Goal: Task Accomplishment & Management: Manage account settings

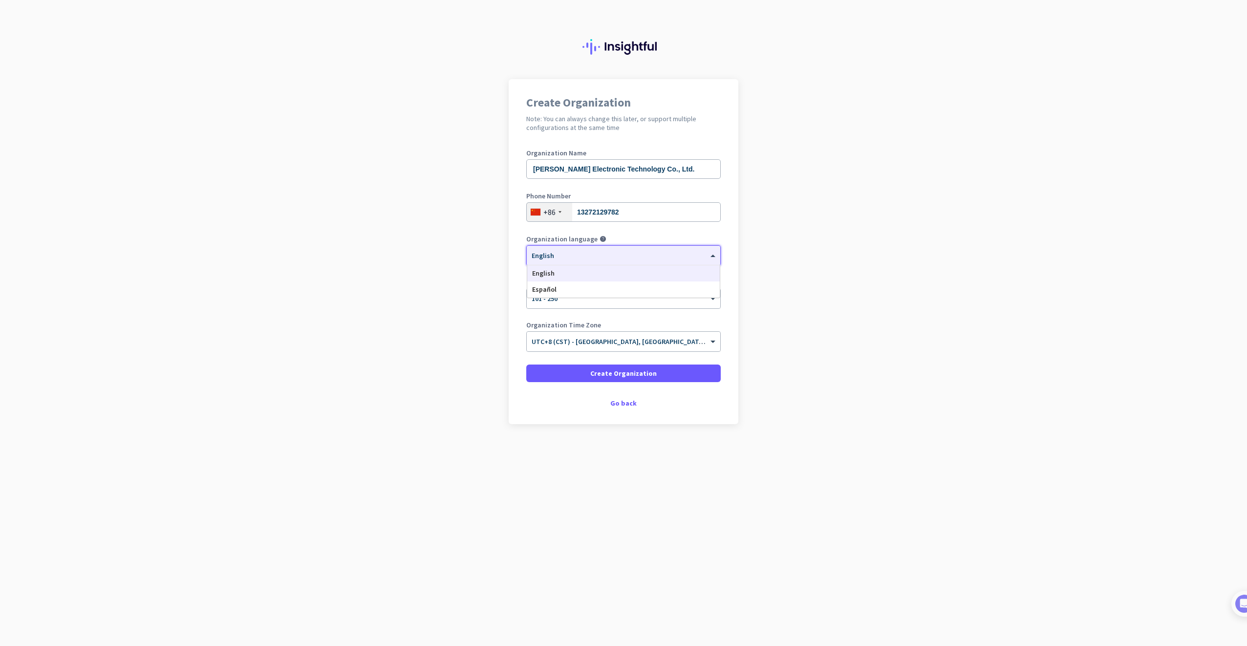
click at [634, 255] on div at bounding box center [623, 252] width 193 height 8
click at [619, 297] on div at bounding box center [623, 295] width 193 height 8
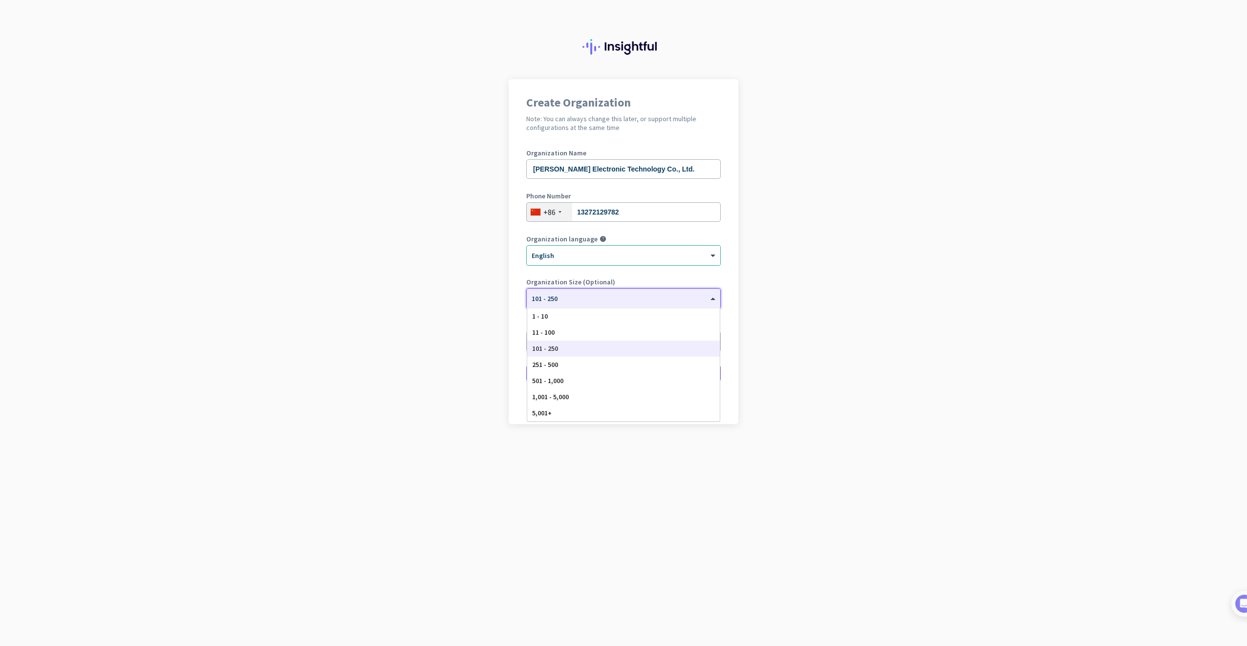
click at [619, 297] on div at bounding box center [623, 295] width 193 height 8
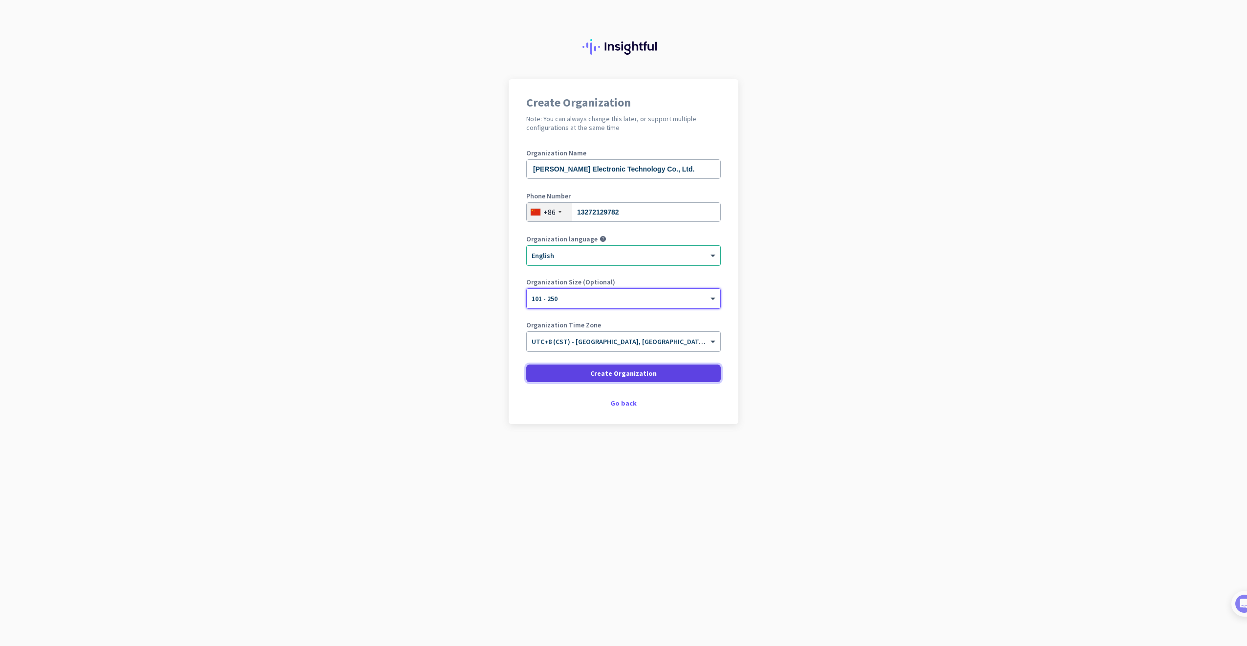
click at [623, 370] on span "Create Organization" at bounding box center [623, 373] width 66 height 10
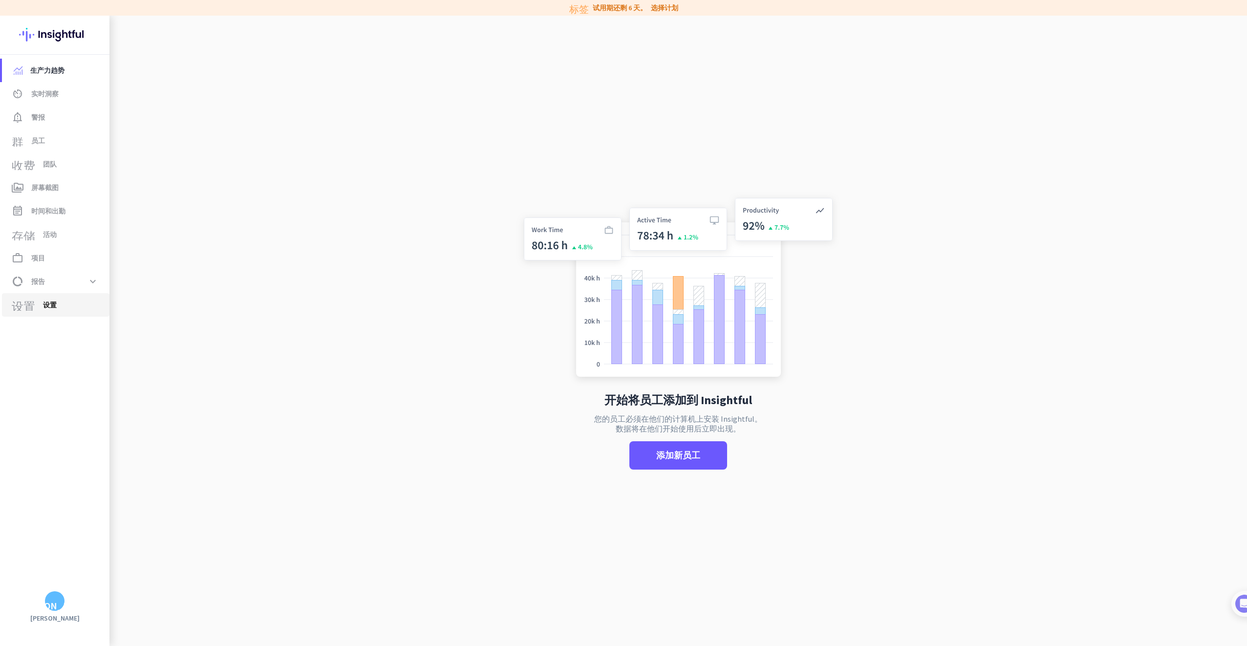
click at [52, 305] on span "设置" at bounding box center [50, 305] width 14 height 12
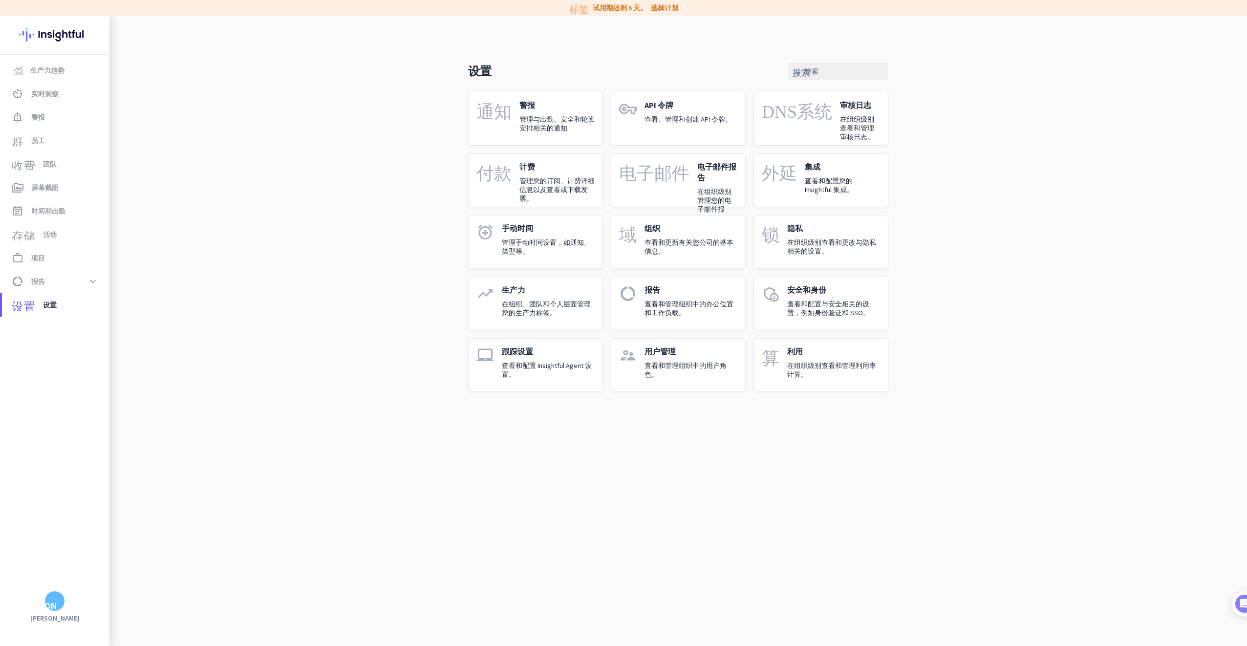
click at [978, 155] on div "设置 搜索 通知 警报 管理与出勤、安全和轮班安排相关的通知 vpn_key API 令牌 查看、管理和创建 API 令牌。 DNS系统 审核日志 在组织级别…" at bounding box center [677, 212] width 1137 height 392
click at [687, 371] on p "查看和管理组织中的用户角色。" at bounding box center [690, 370] width 93 height 18
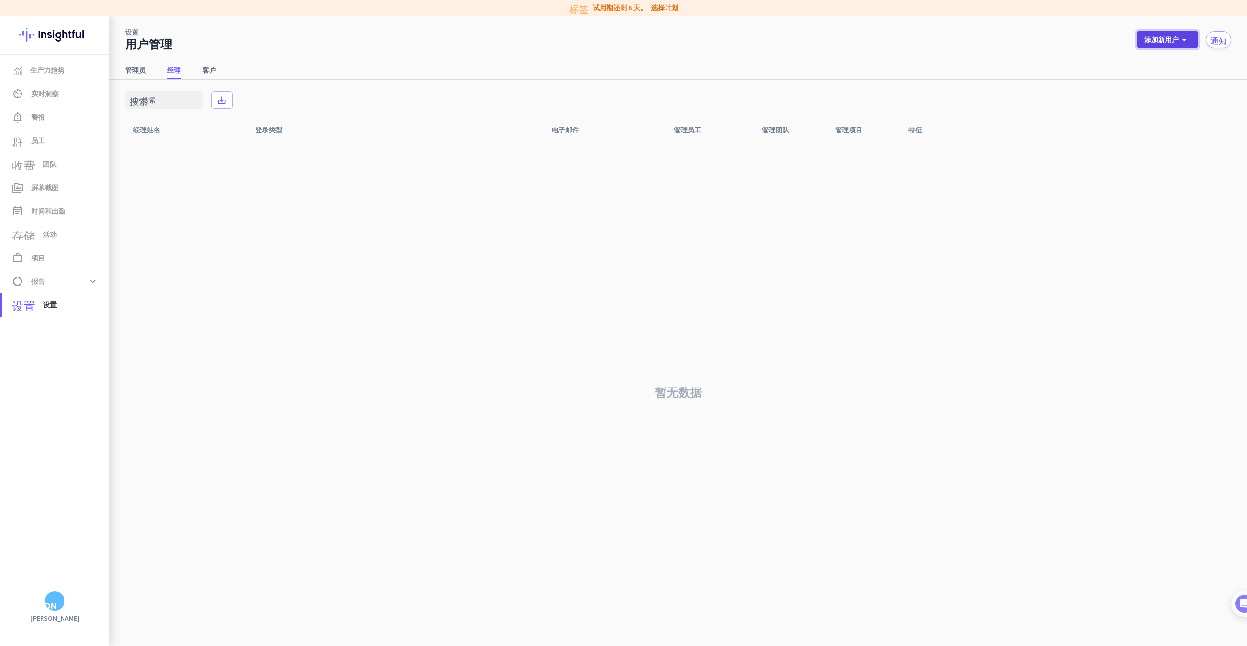
click at [1184, 40] on icon "arrow_drop_down" at bounding box center [1184, 40] width 12 height 12
click at [1184, 40] on div at bounding box center [623, 323] width 1247 height 646
click at [53, 136] on span "群 员工" at bounding box center [56, 141] width 92 height 12
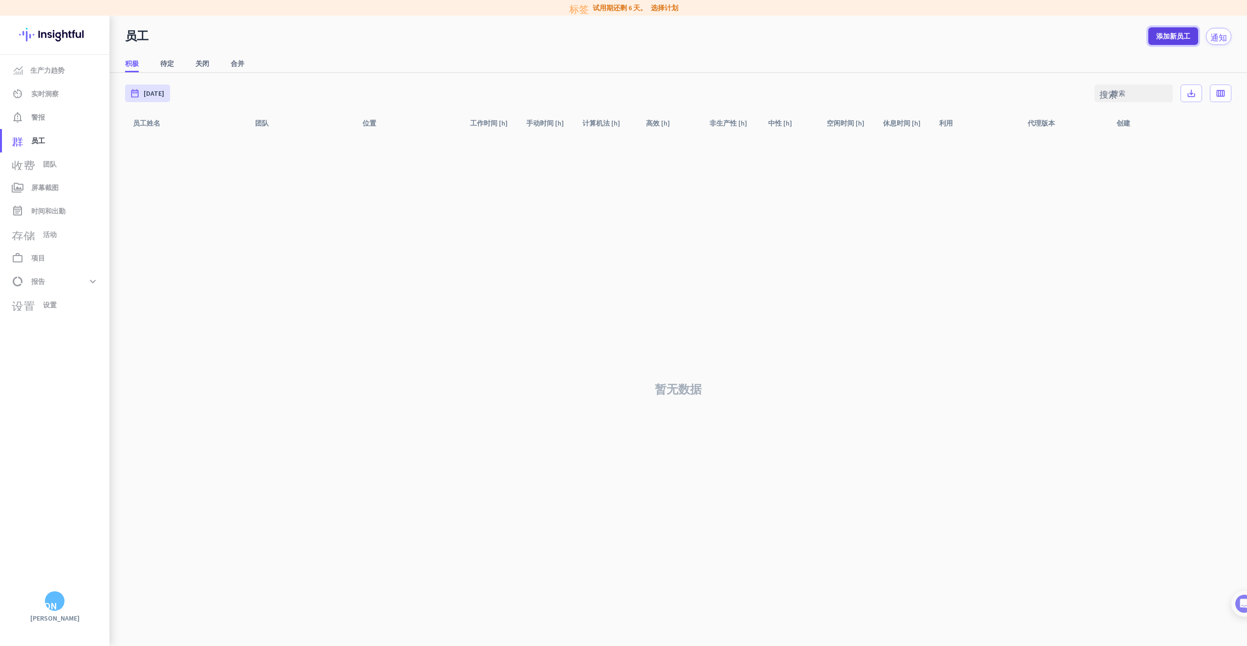
click at [1164, 39] on span "添加新员工" at bounding box center [1173, 36] width 34 height 10
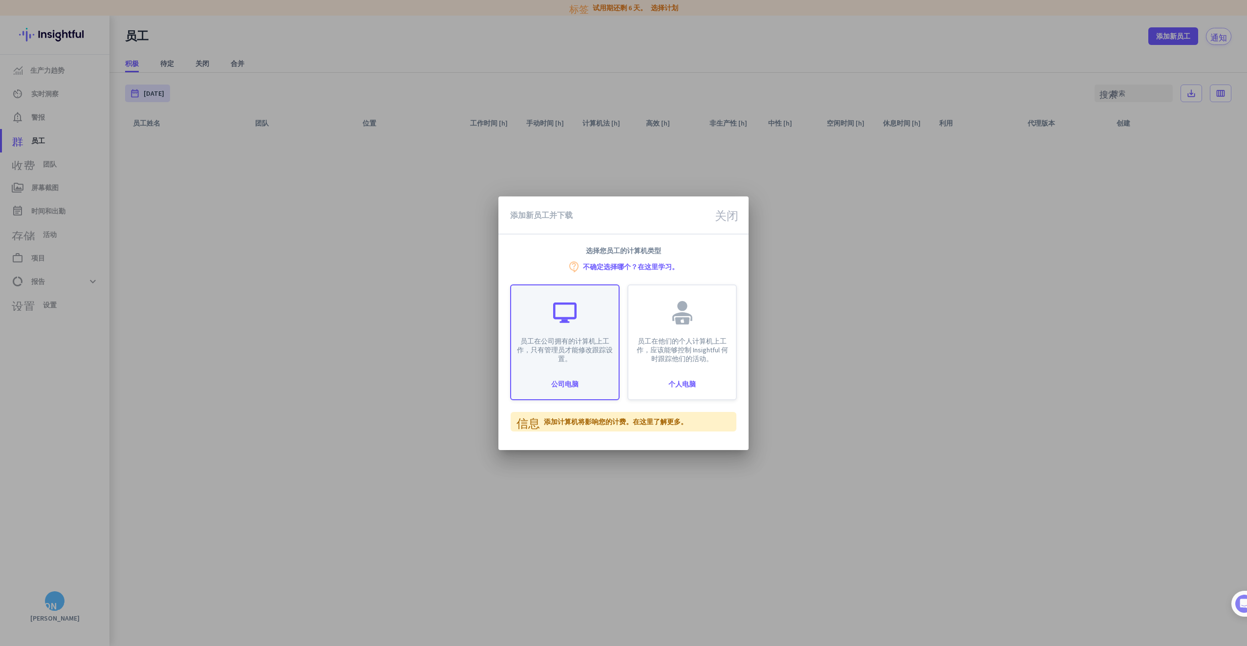
click at [563, 357] on p "员工在公司拥有的计算机上工作，只有管理员才能修改跟踪设置。" at bounding box center [565, 350] width 96 height 26
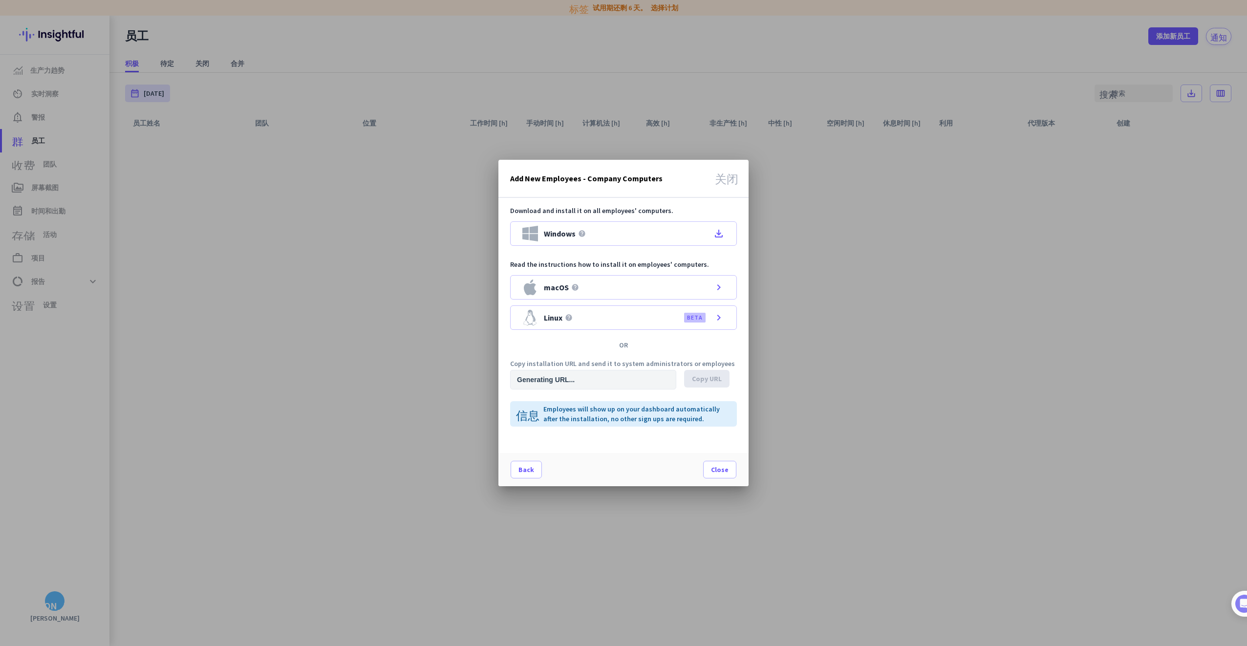
type input "[URL][DOMAIN_NAME]"
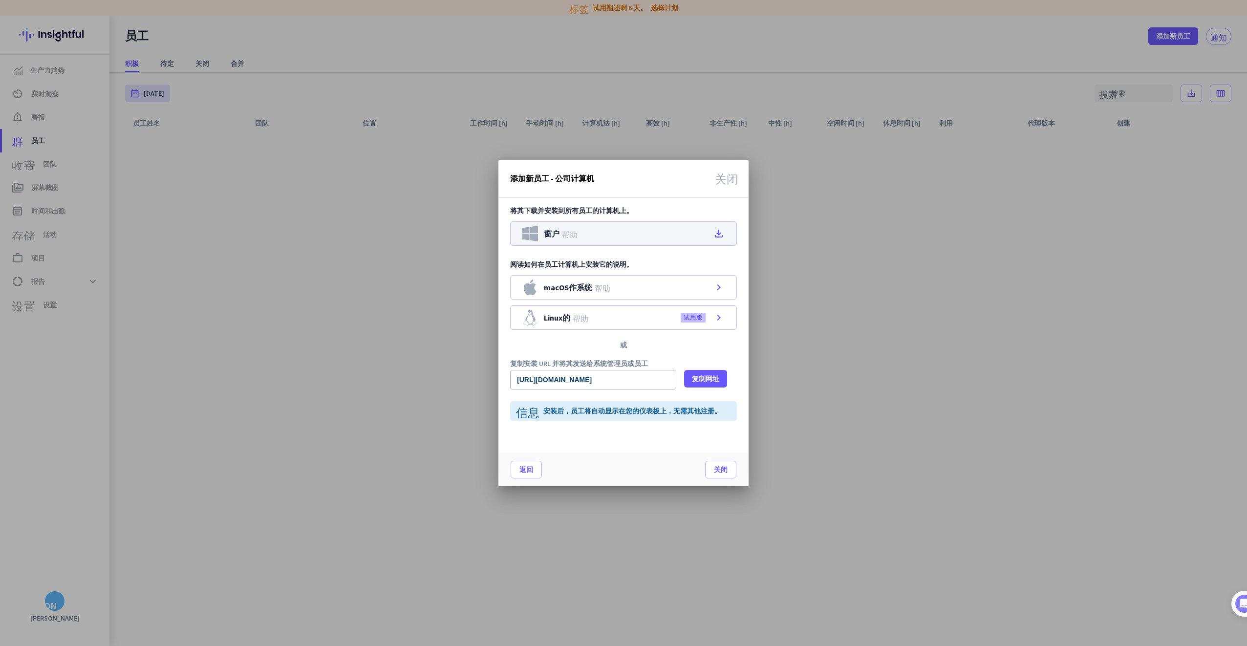
click at [719, 232] on icon "file_download" at bounding box center [719, 234] width 12 height 12
click at [729, 179] on icon "关闭" at bounding box center [726, 177] width 23 height 12
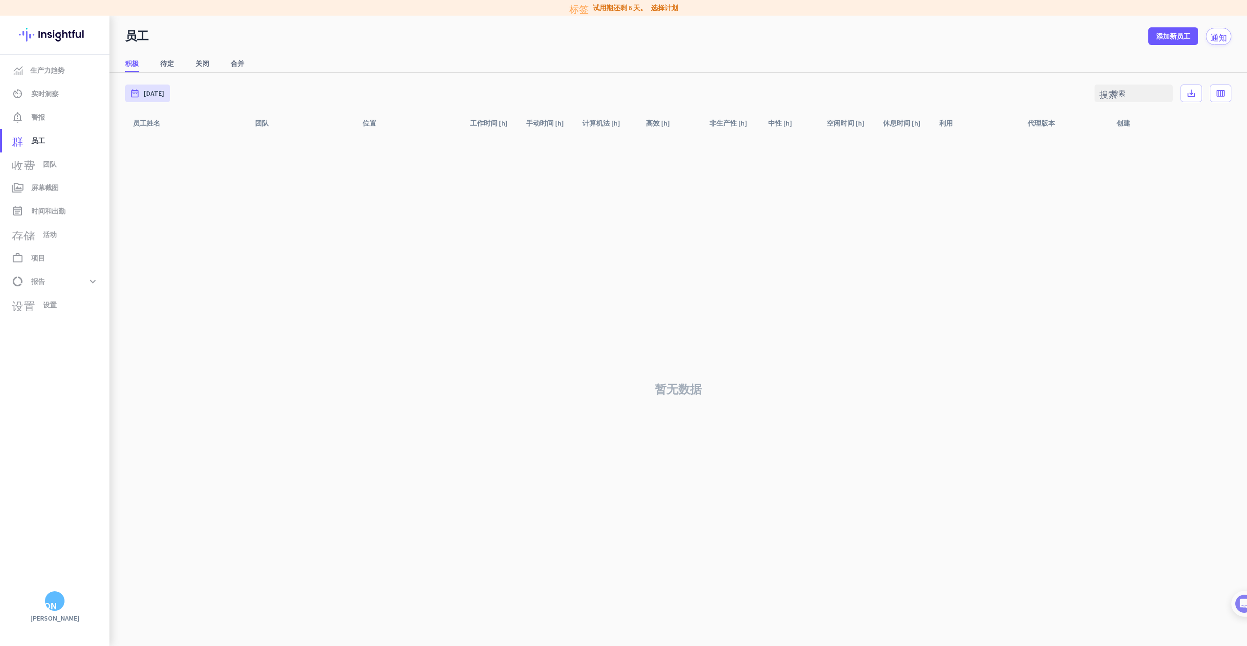
click at [685, 71] on div "积极 待定 关闭 合并" at bounding box center [677, 64] width 1137 height 18
